Goal: Information Seeking & Learning: Learn about a topic

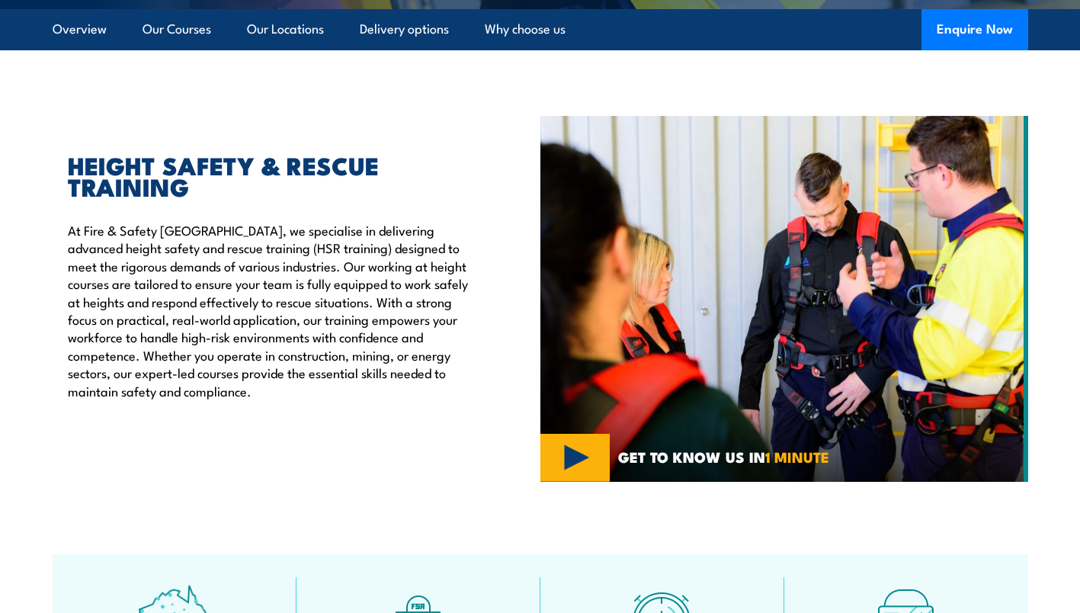
scroll to position [428, 0]
click at [571, 459] on img at bounding box center [784, 299] width 488 height 366
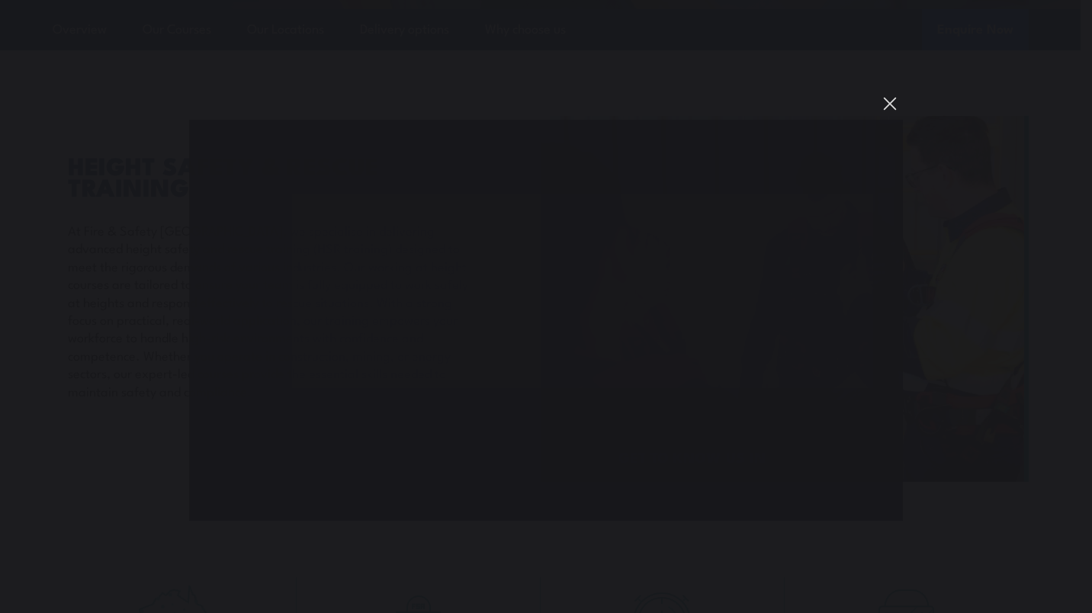
click at [892, 103] on button "You can close this modal content with the ESC key" at bounding box center [890, 104] width 26 height 26
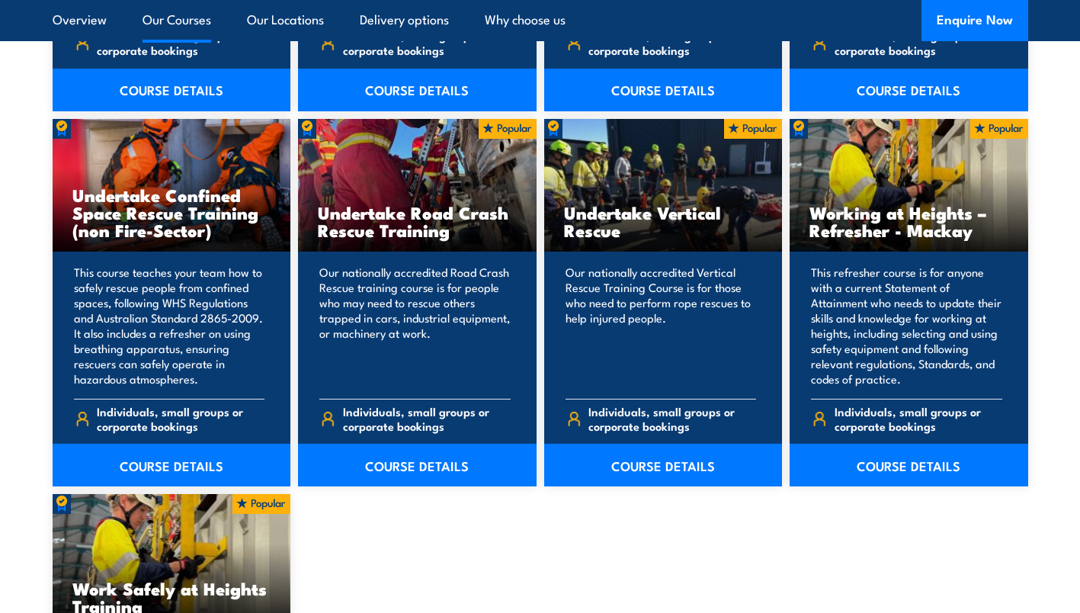
scroll to position [1587, 0]
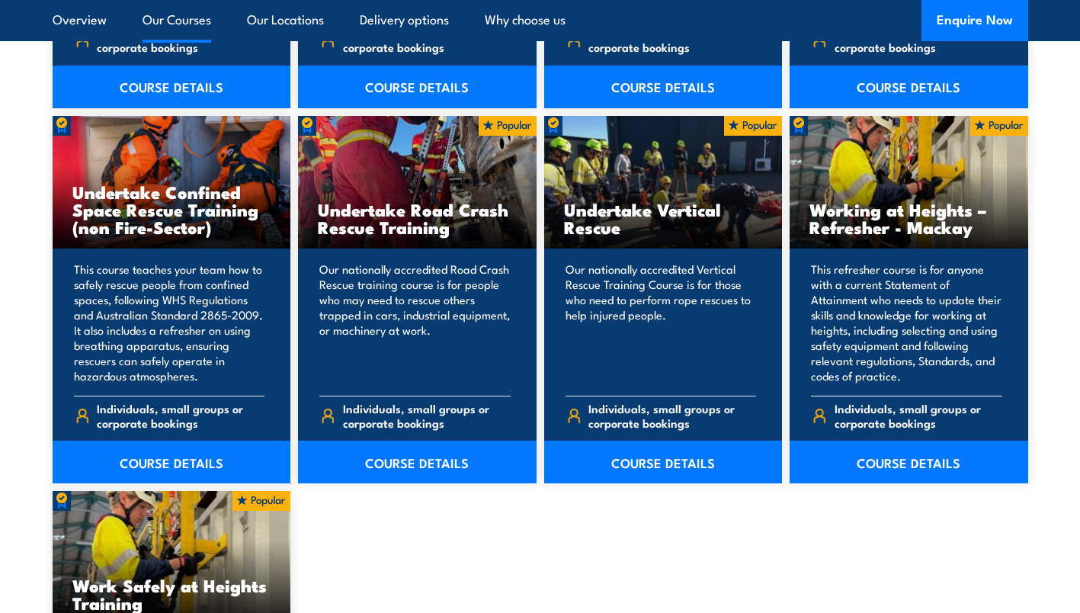
click at [948, 375] on p "This refresher course is for anyone with a current Statement of Attainment who …" at bounding box center [906, 322] width 191 height 122
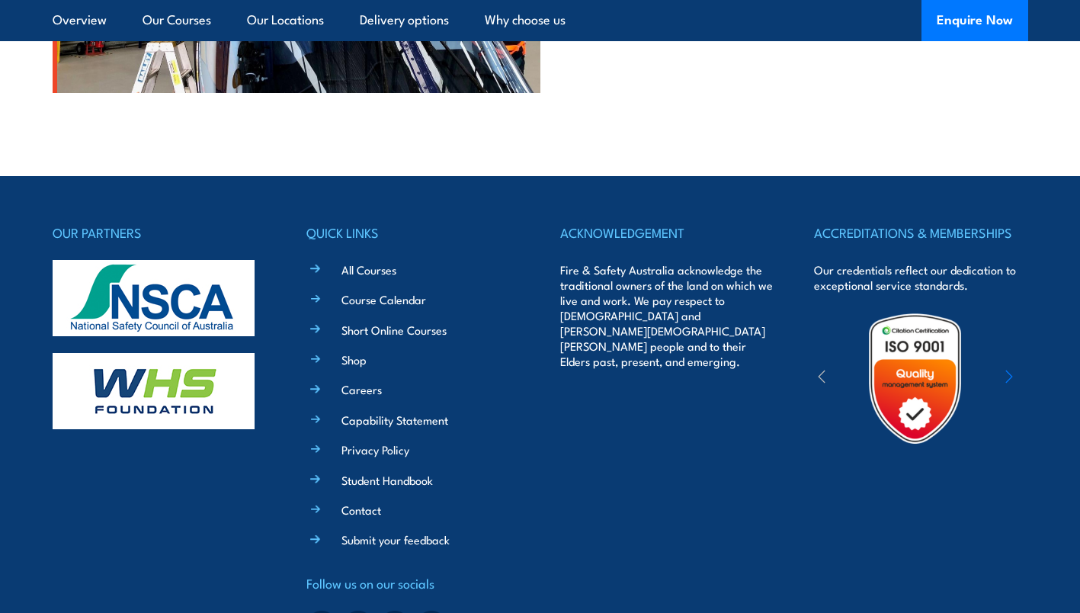
scroll to position [4364, 0]
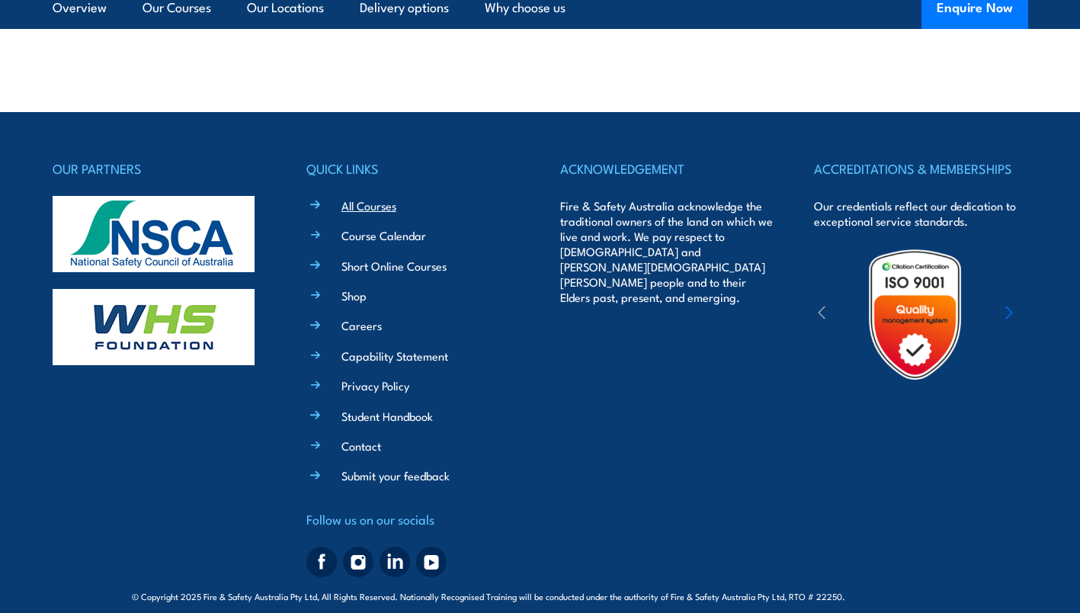
click at [387, 197] on link "All Courses" at bounding box center [369, 205] width 55 height 16
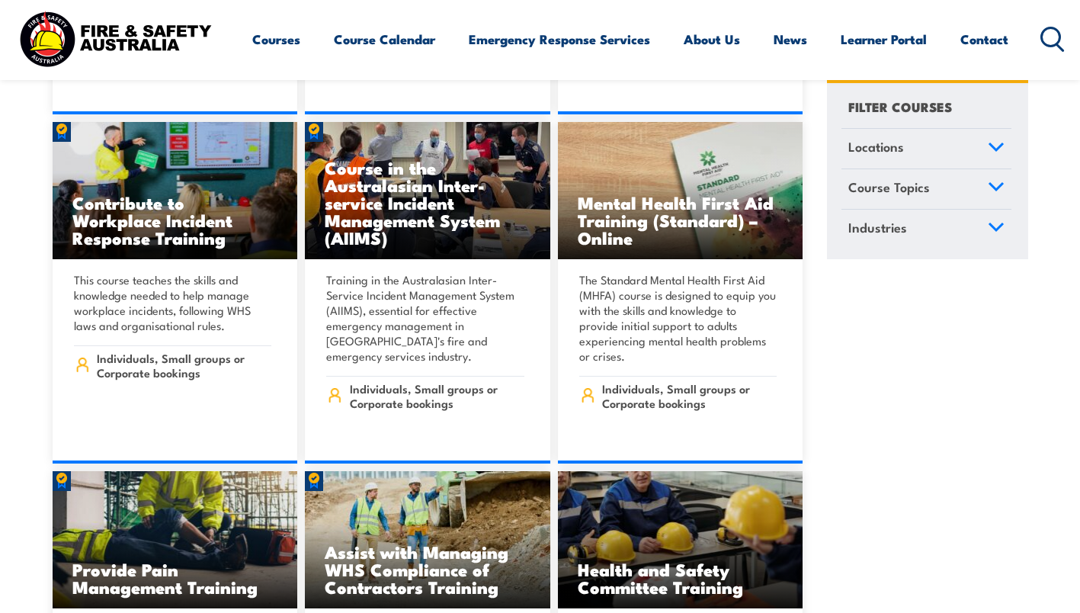
scroll to position [8616, 0]
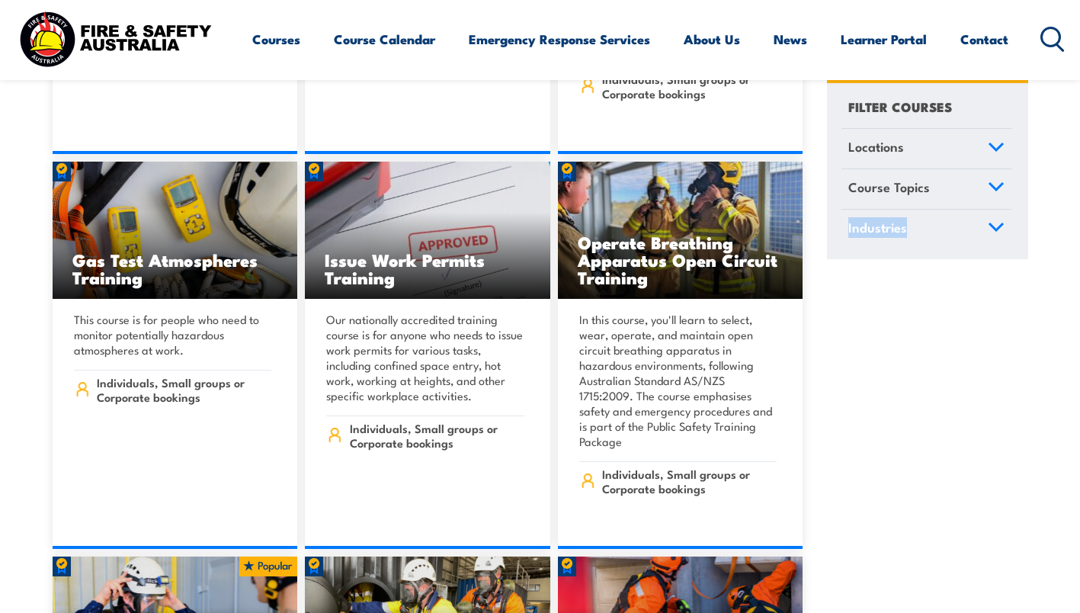
scroll to position [15126, 0]
